Goal: Task Accomplishment & Management: Manage account settings

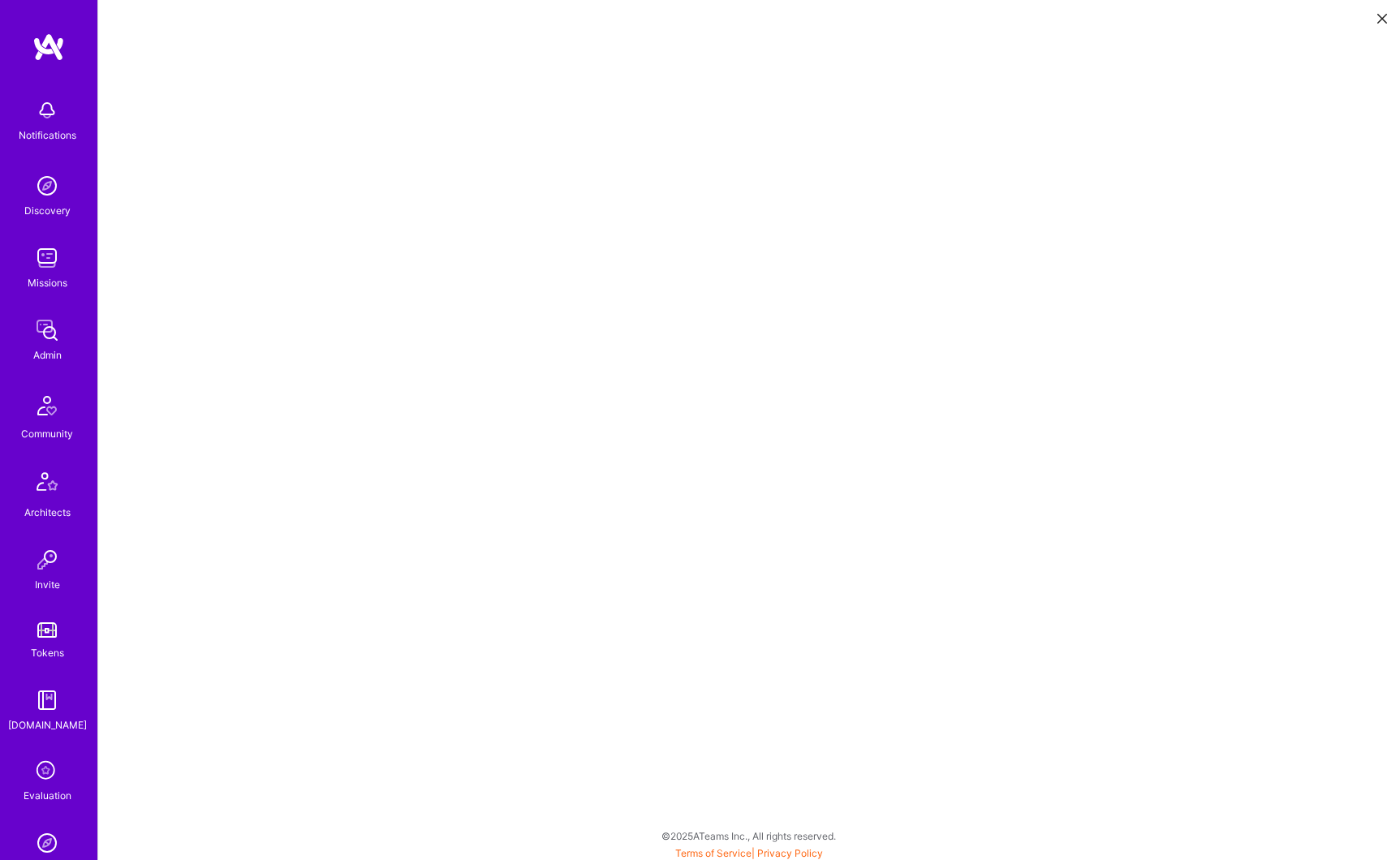
click at [49, 347] on div "Admin" at bounding box center [47, 355] width 29 height 17
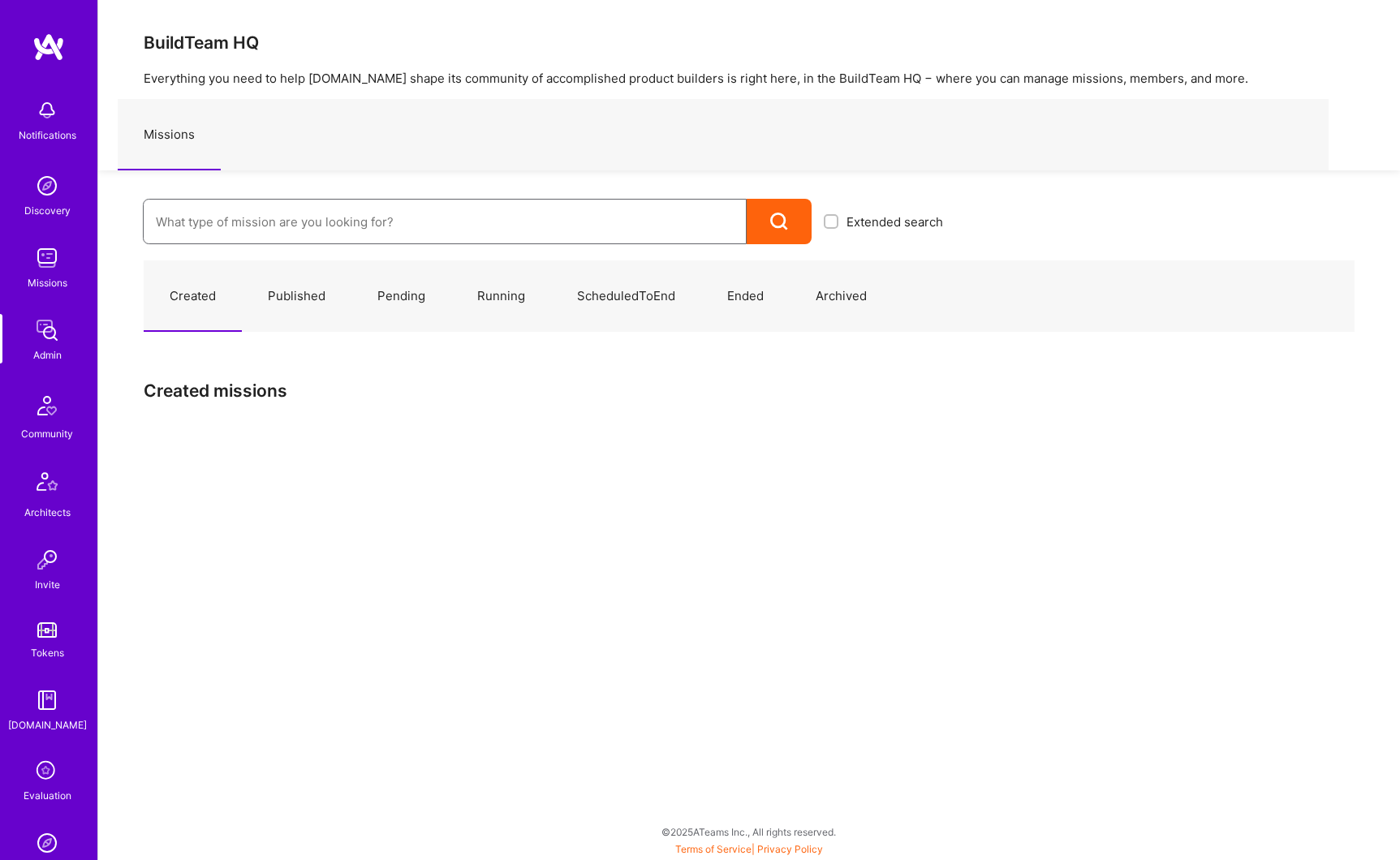
click at [252, 231] on input at bounding box center [445, 222] width 578 height 42
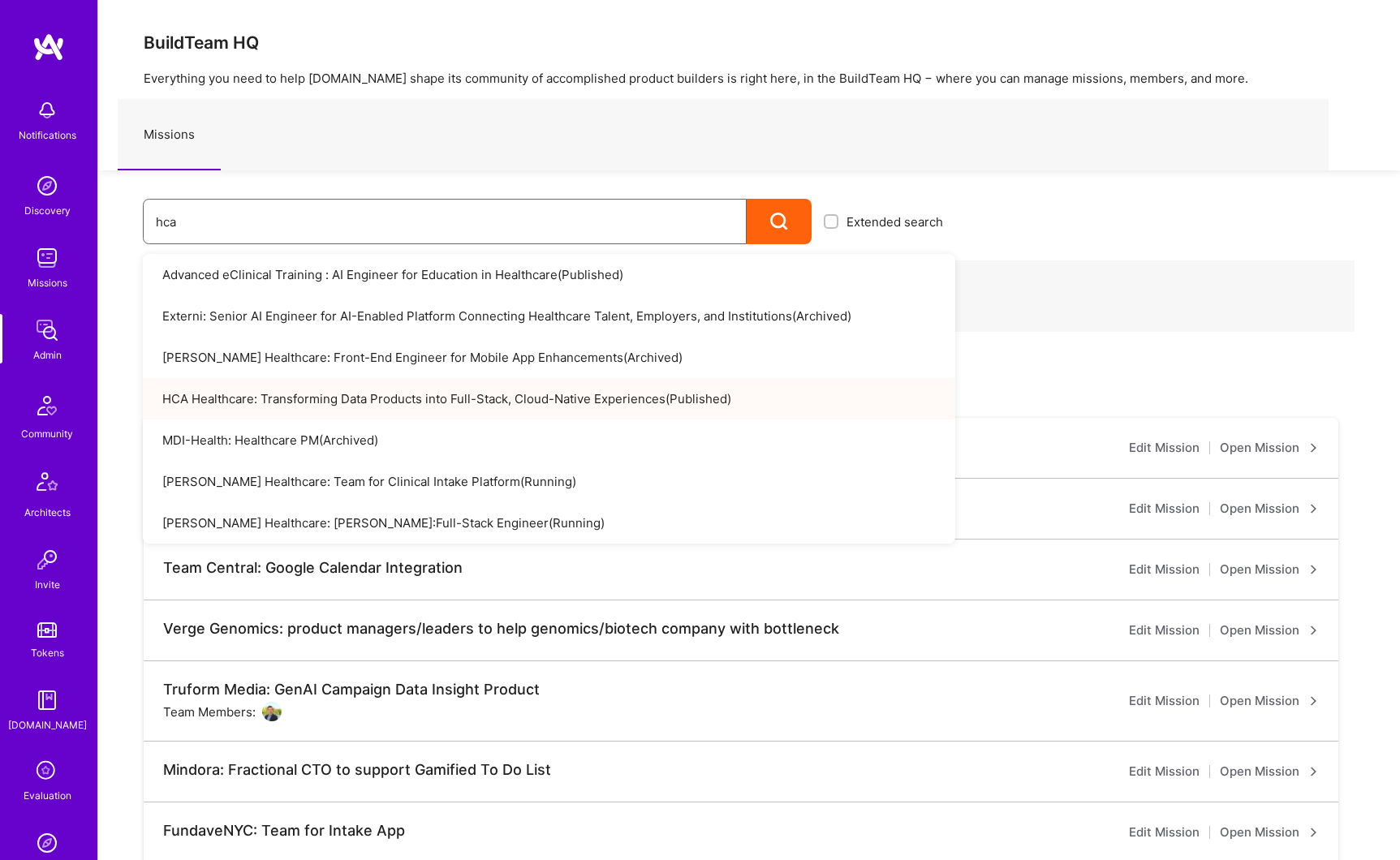
type input "hca"
click at [323, 393] on link "HCA Healthcare: Transforming Data Products into Full-Stack, Cloud-Native Experi…" at bounding box center [549, 399] width 813 height 42
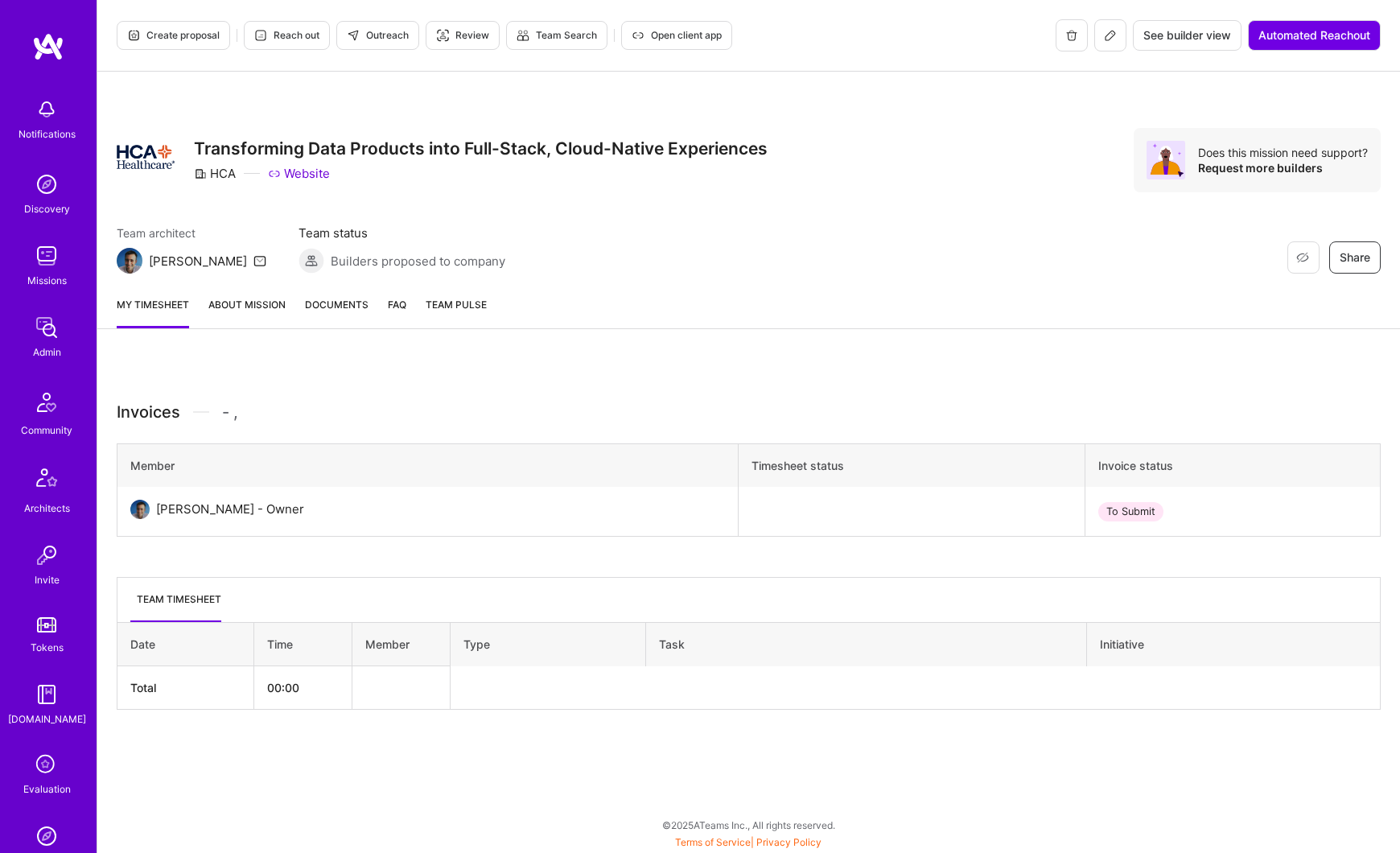
click at [269, 310] on link "About Mission" at bounding box center [247, 311] width 77 height 32
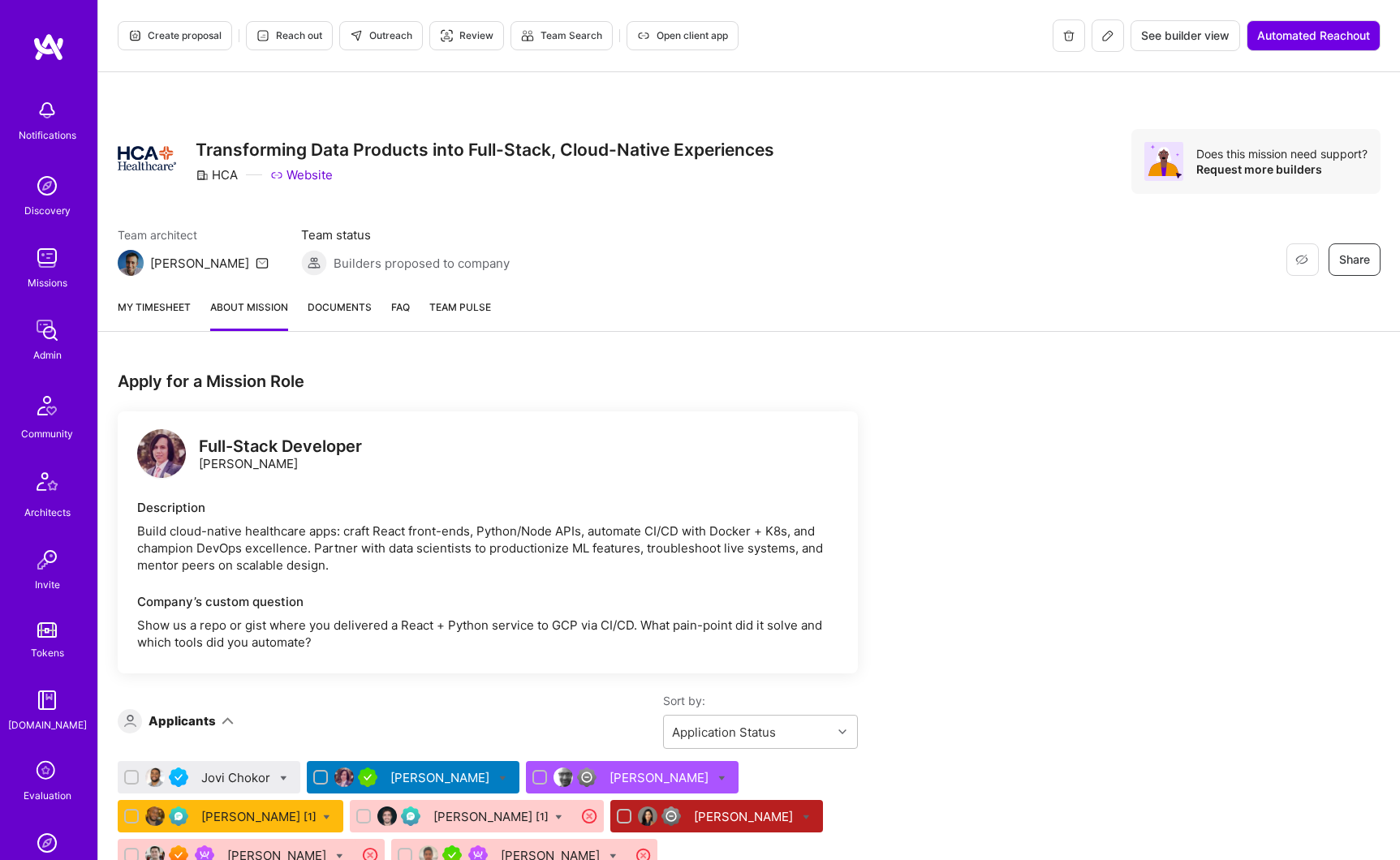
click at [1114, 39] on button at bounding box center [1108, 35] width 32 height 32
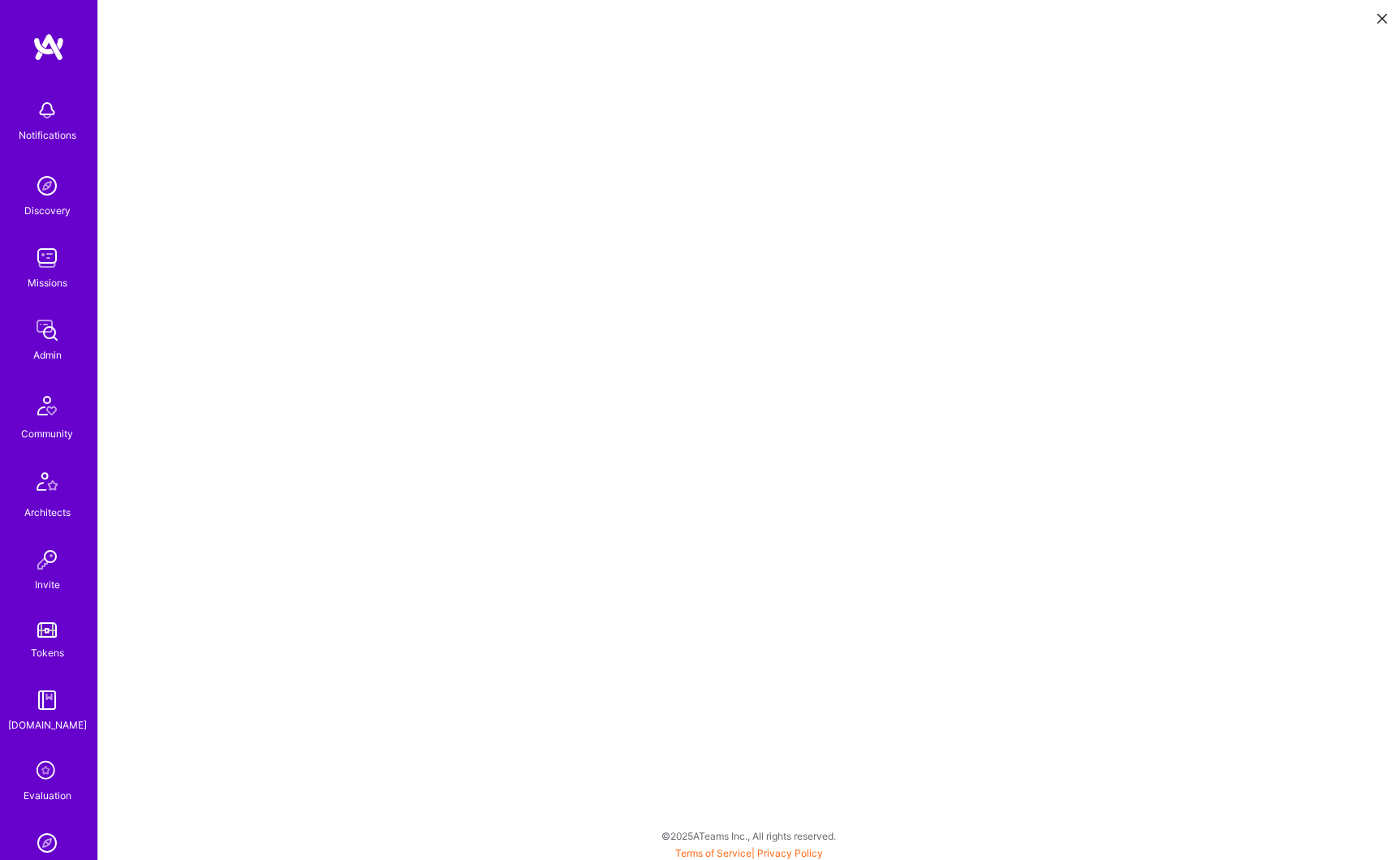
scroll to position [4, 0]
